Goal: Task Accomplishment & Management: Complete application form

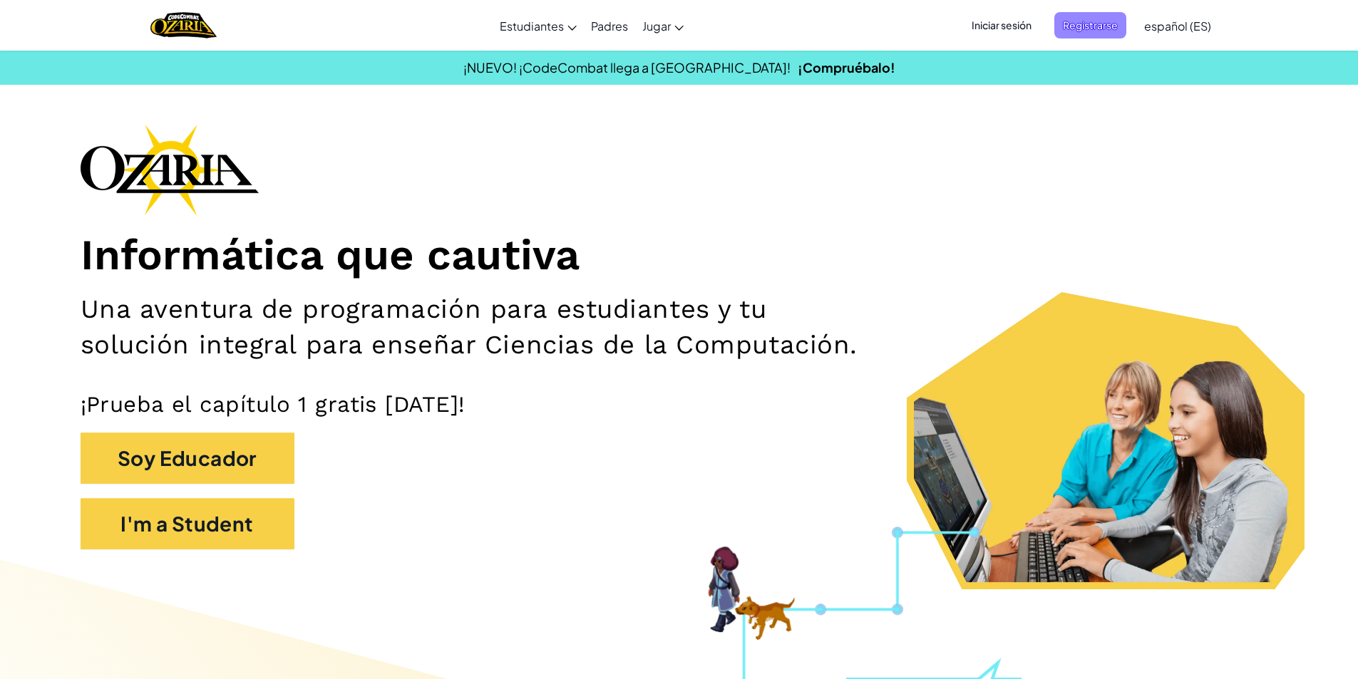
click at [1100, 21] on span "Registrarse" at bounding box center [1090, 25] width 72 height 26
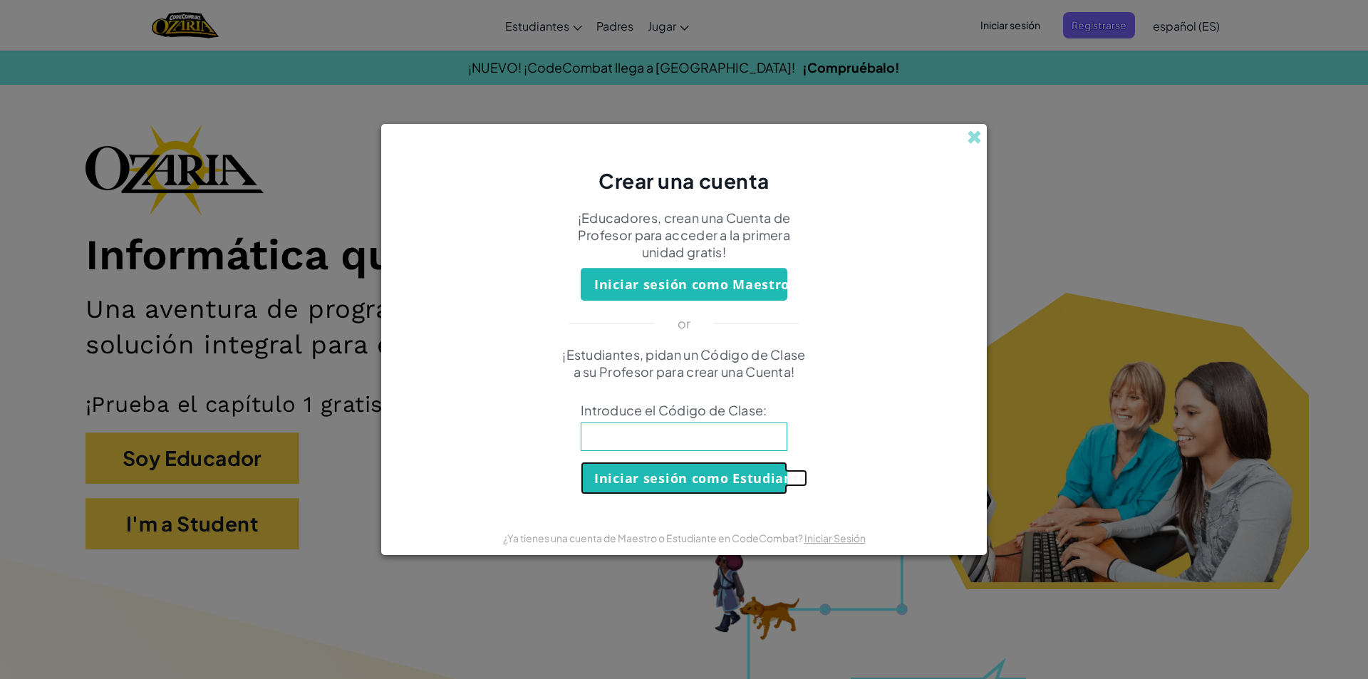
click at [692, 470] on button "Iniciar sesión como Estudiante" at bounding box center [684, 478] width 207 height 33
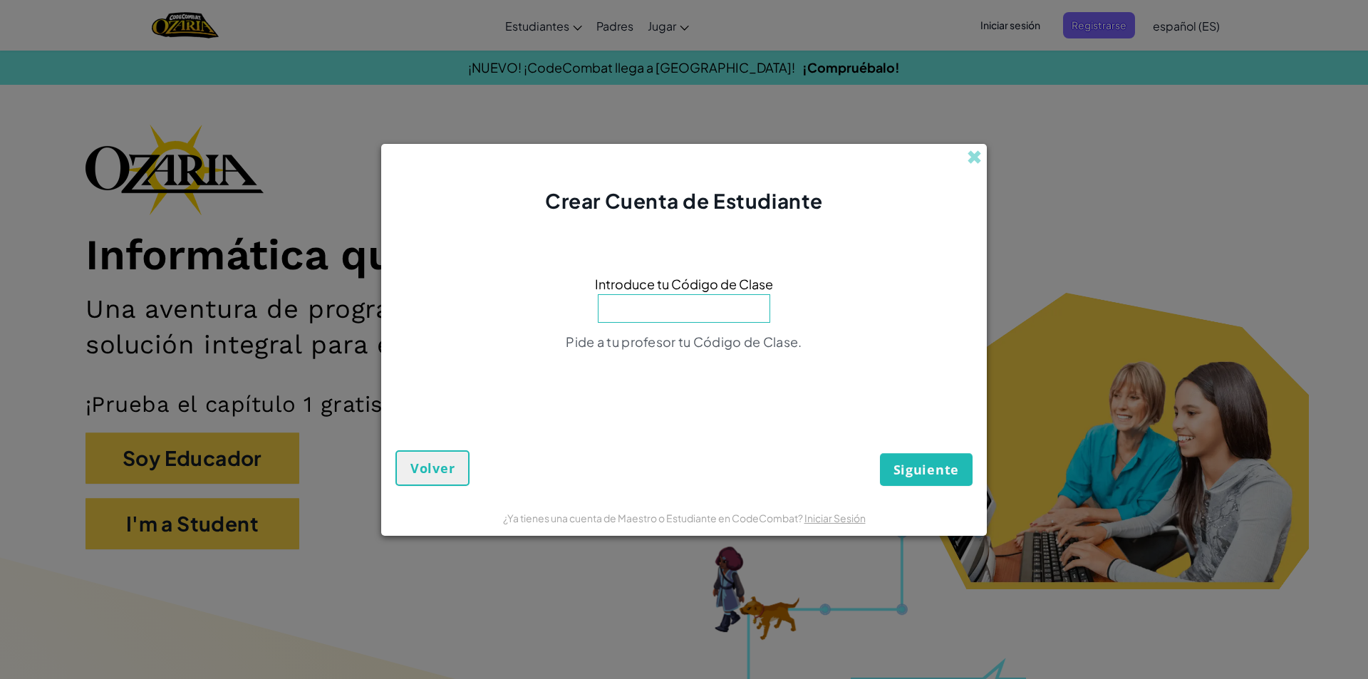
click at [654, 319] on input at bounding box center [684, 308] width 172 height 29
type input "Town Ring Neck"
click at [896, 475] on span "Siguiente" at bounding box center [927, 469] width 66 height 17
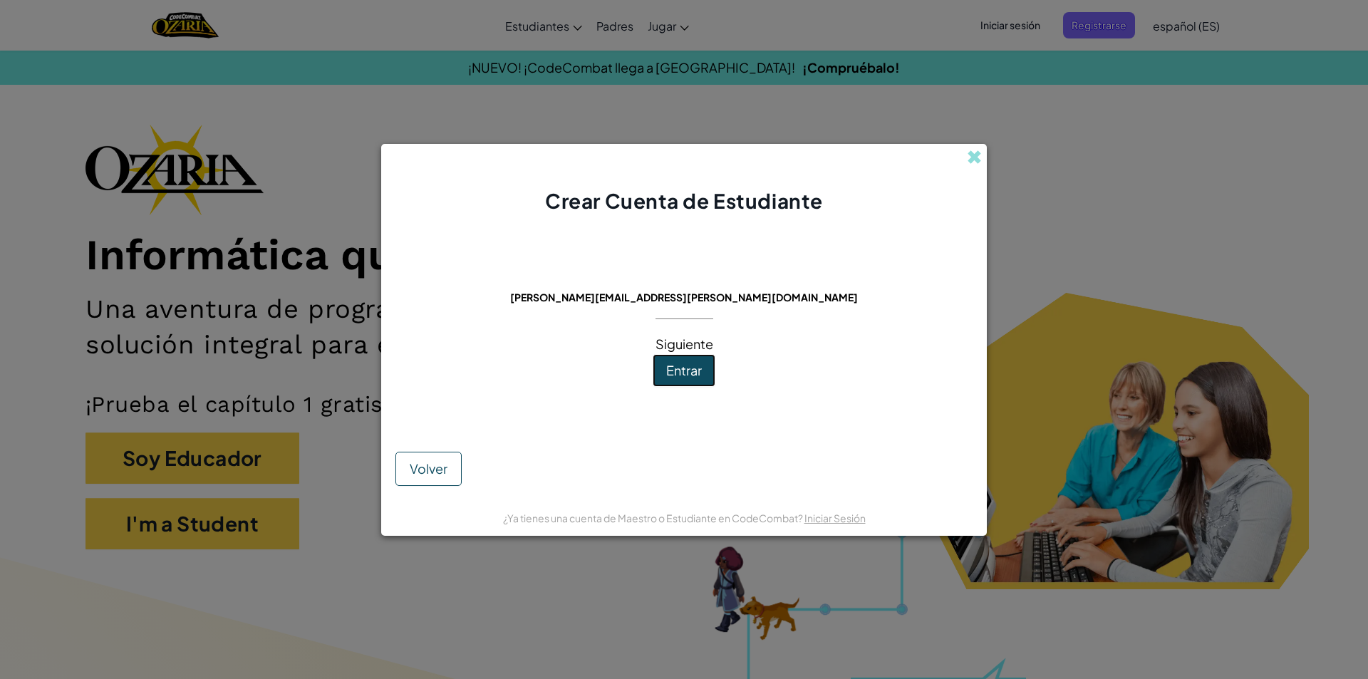
click at [713, 370] on button "Entrar" at bounding box center [684, 370] width 63 height 33
